Goal: Task Accomplishment & Management: Use online tool/utility

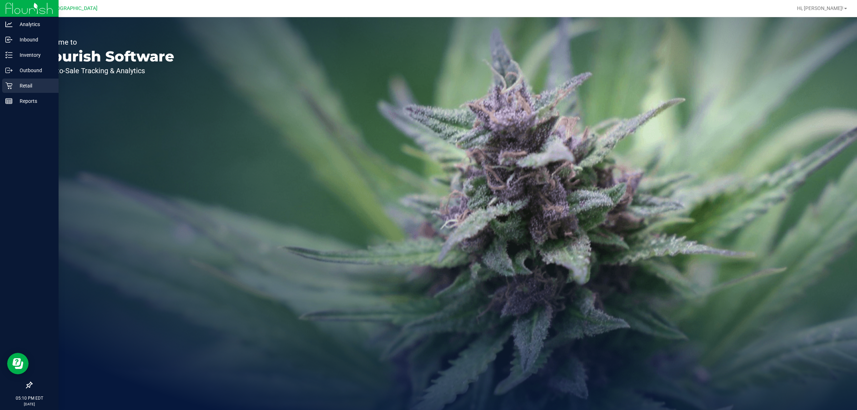
click at [8, 79] on div "Retail" at bounding box center [30, 86] width 56 height 14
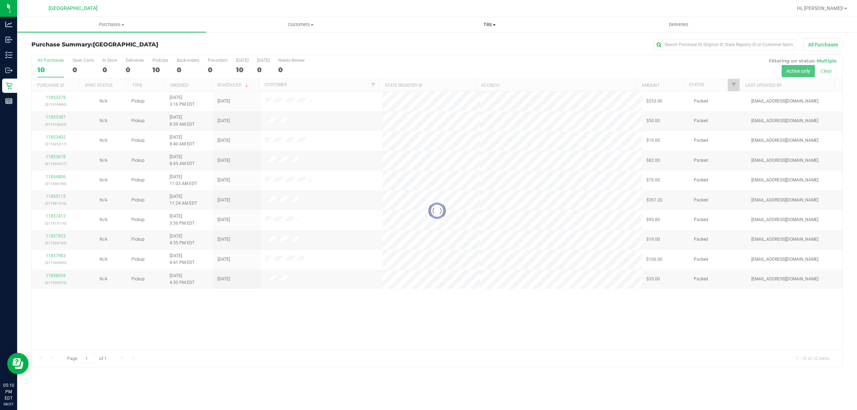
click at [498, 27] on span "Tills" at bounding box center [489, 24] width 188 height 6
click at [424, 44] on span "Manage tills" at bounding box center [419, 43] width 48 height 6
click at [408, 42] on span "Manage tills" at bounding box center [419, 43] width 48 height 6
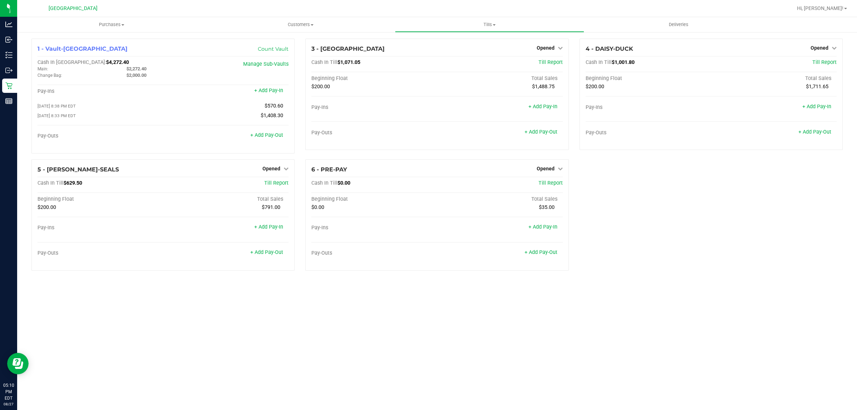
click at [700, 216] on div "1 - Vault-[GEOGRAPHIC_DATA] Count Vault Cash In Vault: $4,272.40 Main: $2,272.4…" at bounding box center [437, 158] width 822 height 238
click at [827, 47] on span "Opened" at bounding box center [820, 48] width 18 height 6
click at [819, 60] on link "Close Till" at bounding box center [820, 63] width 19 height 6
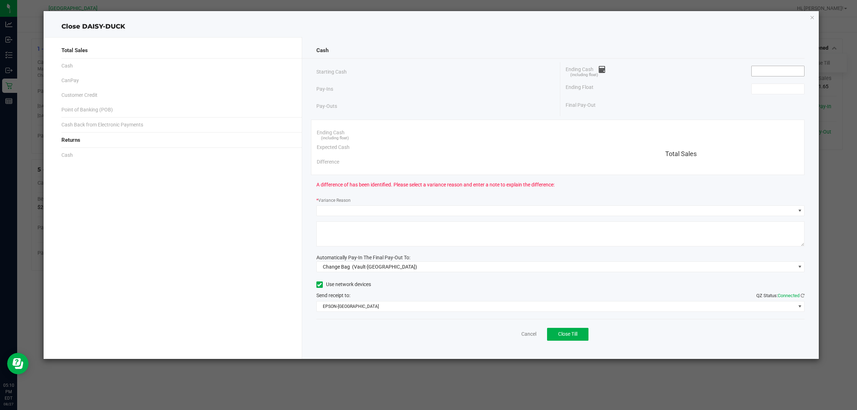
click at [800, 67] on input at bounding box center [778, 71] width 52 height 10
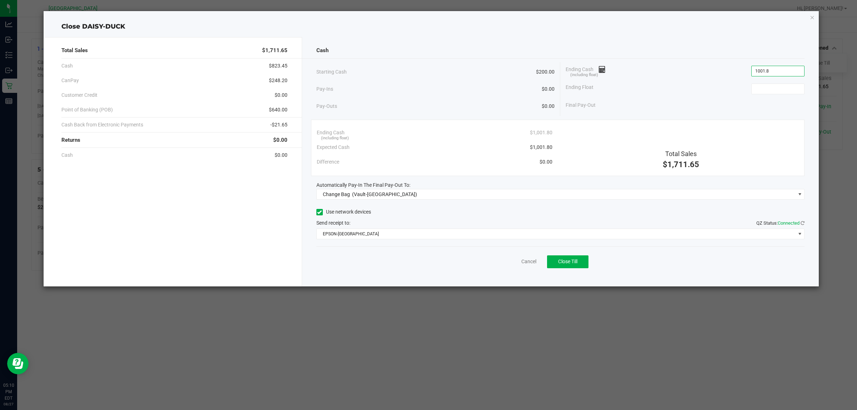
type input "$1,001.80"
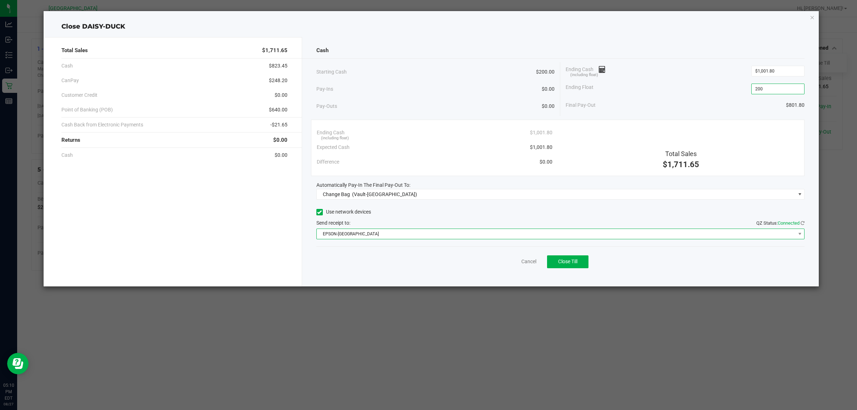
type input "$200.00"
drag, startPoint x: 357, startPoint y: 231, endPoint x: 354, endPoint y: 233, distance: 4.5
click at [356, 232] on span "EPSON-[GEOGRAPHIC_DATA]" at bounding box center [556, 234] width 479 height 10
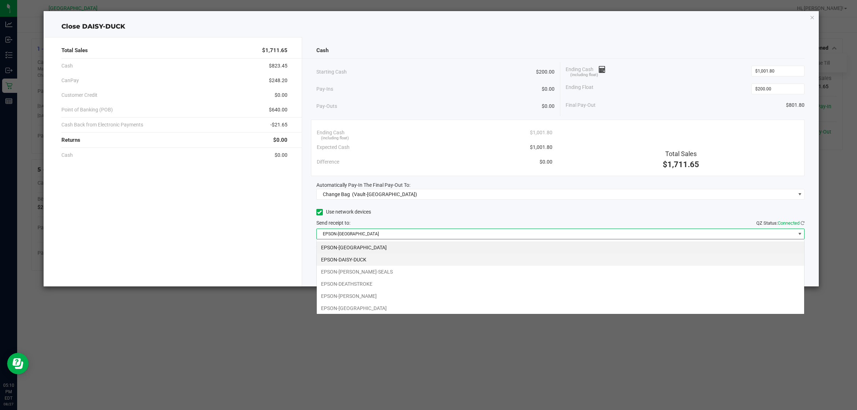
scroll to position [11, 488]
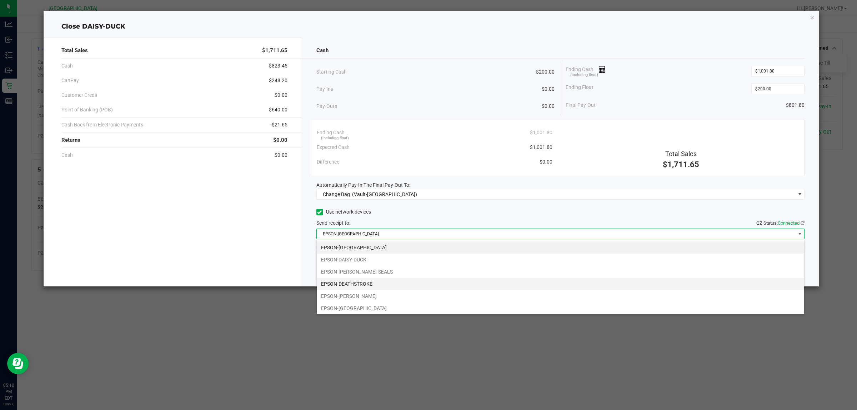
click at [345, 283] on li "EPSON-DEATHSTROKE" at bounding box center [560, 284] width 487 height 12
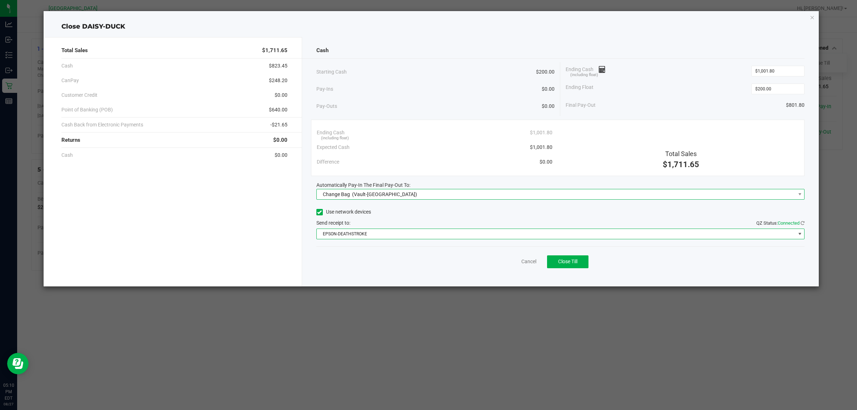
click at [368, 193] on span "(Vault-[GEOGRAPHIC_DATA])" at bounding box center [384, 194] width 65 height 6
click at [348, 243] on span "(Vault-[GEOGRAPHIC_DATA])" at bounding box center [366, 240] width 65 height 6
click at [286, 239] on div "Total Sales $1,711.65 Cash $823.45 CanPay $248.20 Customer Credit $0.00 Point o…" at bounding box center [173, 161] width 259 height 249
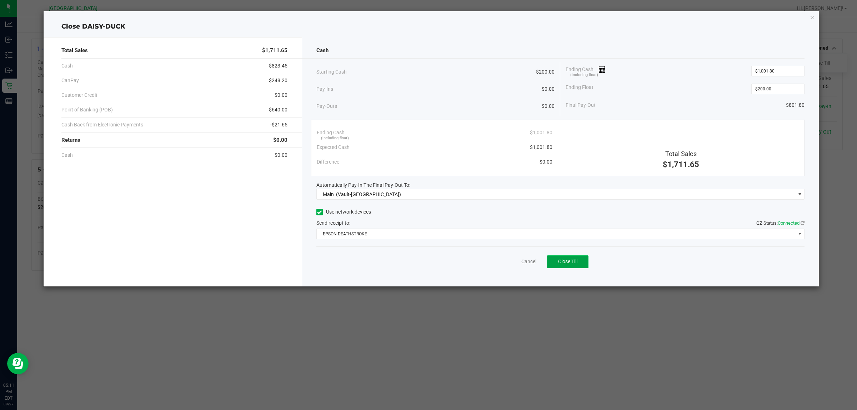
click at [579, 261] on button "Close Till" at bounding box center [567, 261] width 41 height 13
